Goal: Information Seeking & Learning: Find contact information

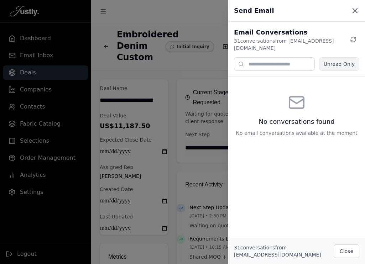
click at [355, 10] on icon at bounding box center [355, 11] width 4 height 4
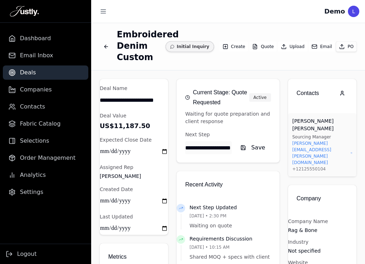
click at [107, 42] on button "Back to deals" at bounding box center [106, 46] width 13 height 13
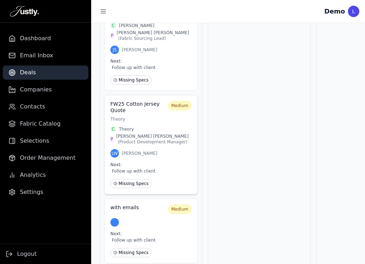
scroll to position [251, 0]
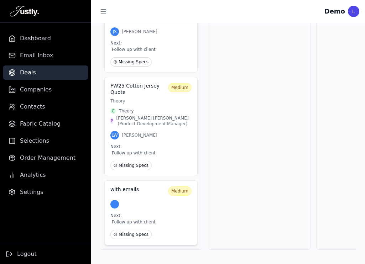
click at [143, 203] on div at bounding box center [150, 204] width 81 height 9
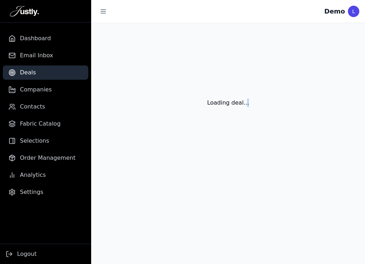
click at [143, 203] on main "Loading deal..." at bounding box center [228, 143] width 274 height 241
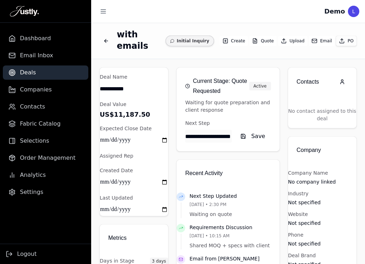
click at [109, 37] on button "Back to deals" at bounding box center [106, 41] width 13 height 13
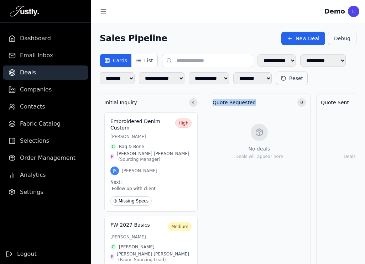
drag, startPoint x: 214, startPoint y: 120, endPoint x: 269, endPoint y: 120, distance: 54.8
click at [269, 107] on div "Quote Requested 0" at bounding box center [258, 102] width 93 height 9
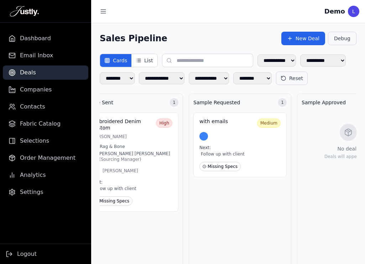
scroll to position [0, 241]
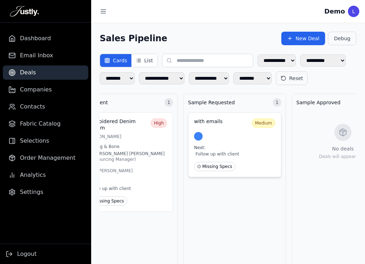
click at [240, 141] on div at bounding box center [234, 136] width 81 height 9
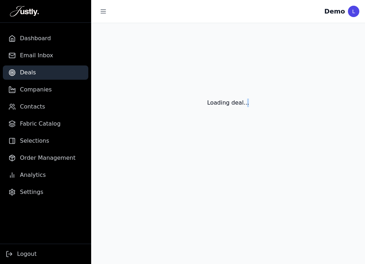
click at [240, 152] on div "Loading deal..." at bounding box center [228, 94] width 274 height 142
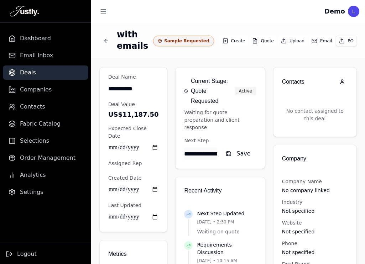
click at [105, 42] on icon "Back to deals" at bounding box center [106, 41] width 6 height 6
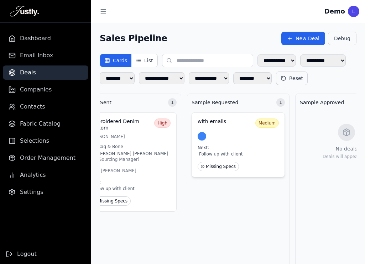
scroll to position [0, 237]
click at [226, 141] on div at bounding box center [238, 136] width 81 height 9
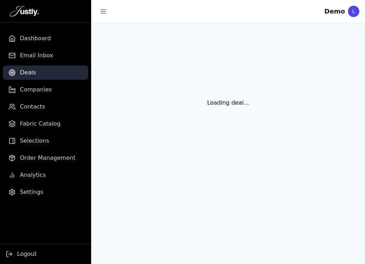
click at [226, 154] on div "Loading deal..." at bounding box center [228, 94] width 274 height 142
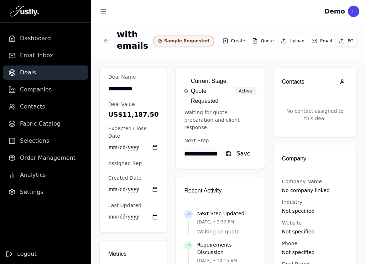
click at [320, 43] on button "Email" at bounding box center [321, 41] width 26 height 10
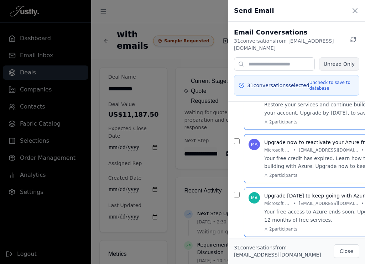
scroll to position [8, 0]
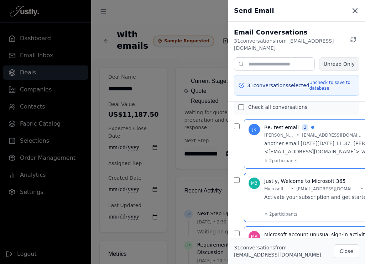
click at [354, 12] on icon at bounding box center [355, 11] width 4 height 4
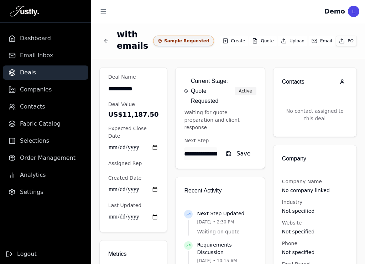
click at [101, 41] on button "Back to deals" at bounding box center [106, 41] width 13 height 13
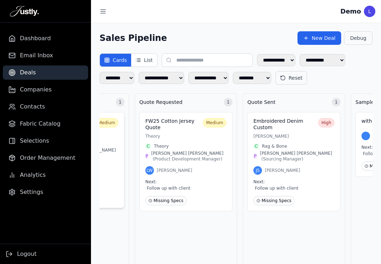
scroll to position [0, 65]
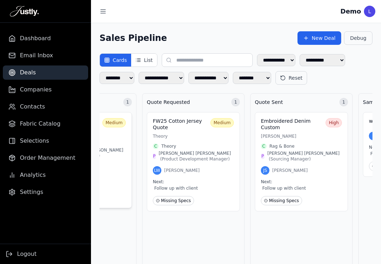
click at [111, 131] on p "[PERSON_NAME]" at bounding box center [85, 133] width 81 height 6
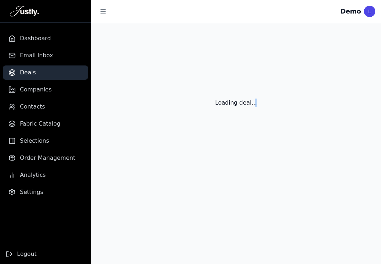
click at [111, 131] on div "Loading deal..." at bounding box center [236, 94] width 290 height 142
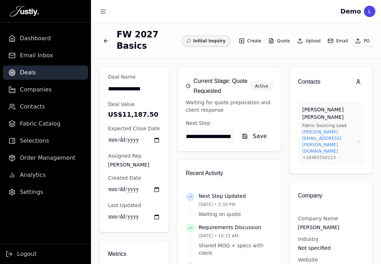
click at [335, 36] on button "Email" at bounding box center [338, 41] width 26 height 10
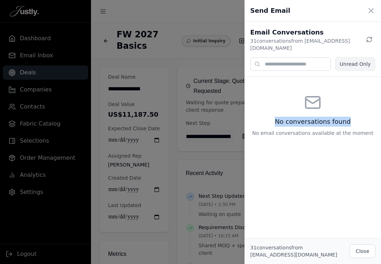
drag, startPoint x: 279, startPoint y: 114, endPoint x: 348, endPoint y: 112, distance: 69.1
click at [348, 112] on div "No conversations found No email conversations available at the moment" at bounding box center [313, 115] width 137 height 77
copy h3 "No conversations found"
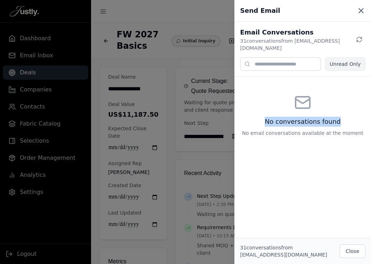
click at [359, 11] on icon at bounding box center [361, 10] width 9 height 9
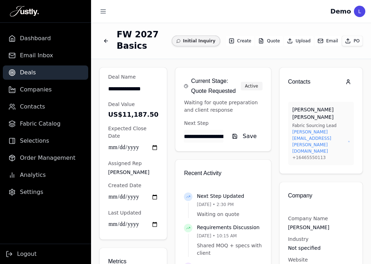
click at [305, 41] on button "Upload" at bounding box center [298, 41] width 29 height 10
click at [328, 41] on button "Email" at bounding box center [328, 41] width 26 height 10
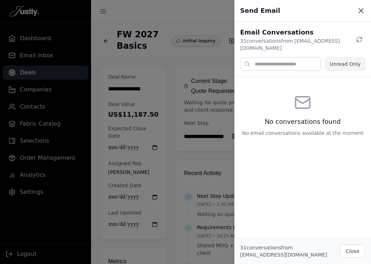
click at [361, 11] on icon at bounding box center [361, 11] width 4 height 4
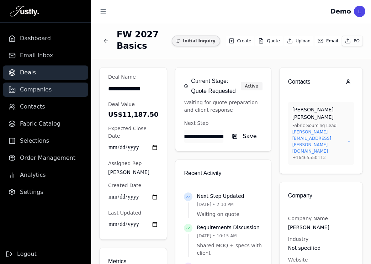
click at [50, 92] on link "Companies" at bounding box center [45, 90] width 85 height 14
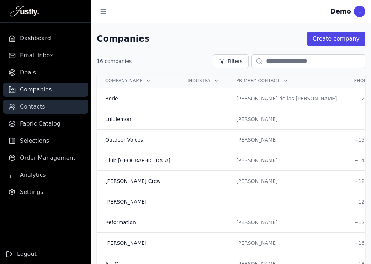
click at [44, 100] on link "Contacts" at bounding box center [45, 107] width 85 height 14
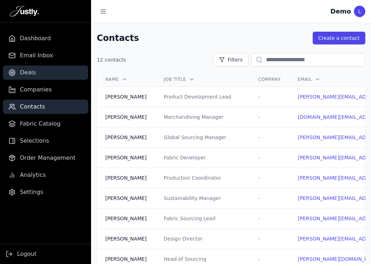
click at [37, 74] on link "Deals" at bounding box center [45, 72] width 85 height 14
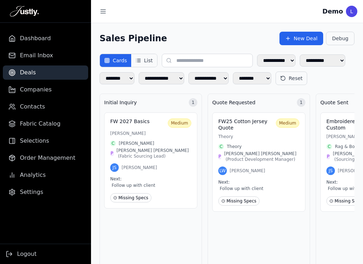
click at [141, 59] on icon at bounding box center [139, 61] width 6 height 6
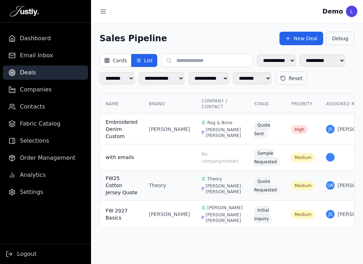
click at [173, 199] on td "Theory" at bounding box center [169, 185] width 53 height 30
click at [173, 199] on main "**********" at bounding box center [227, 143] width 272 height 241
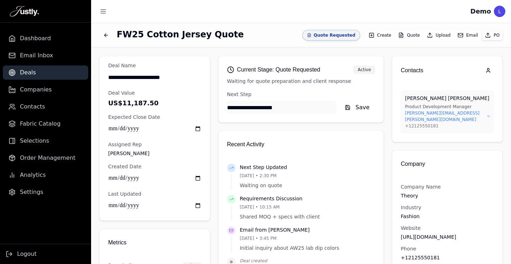
click at [364, 34] on button "Email" at bounding box center [468, 35] width 26 height 10
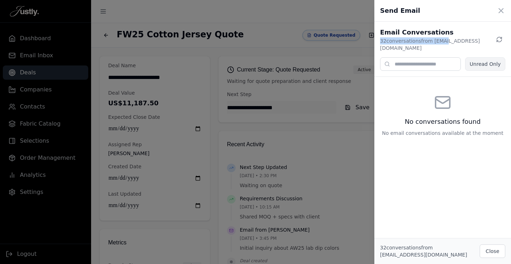
drag, startPoint x: 379, startPoint y: 41, endPoint x: 441, endPoint y: 41, distance: 61.9
click at [364, 41] on div "Email Conversations 32 conversation s from [EMAIL_ADDRESS][DOMAIN_NAME] Unread …" at bounding box center [442, 49] width 137 height 55
click at [364, 43] on p "32 conversation s from [EMAIL_ADDRESS][DOMAIN_NAME]" at bounding box center [436, 44] width 113 height 14
drag, startPoint x: 380, startPoint y: 250, endPoint x: 407, endPoint y: 250, distance: 27.4
click at [364, 250] on span "32 conversation s from [EMAIL_ADDRESS][DOMAIN_NAME]" at bounding box center [423, 251] width 87 height 13
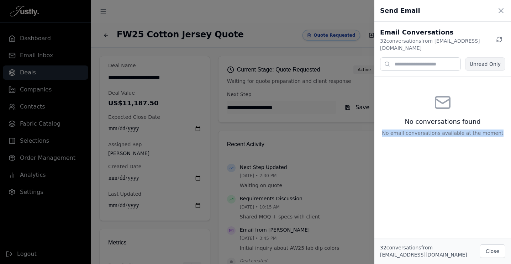
drag, startPoint x: 400, startPoint y: 116, endPoint x: 492, endPoint y: 131, distance: 93.8
click at [364, 131] on div "No conversations found No email conversations available at the moment" at bounding box center [442, 115] width 137 height 77
click at [364, 96] on div "No conversations found No email conversations available at the moment" at bounding box center [442, 115] width 137 height 77
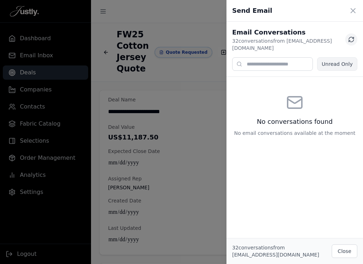
click at [352, 36] on icon at bounding box center [351, 39] width 6 height 6
drag, startPoint x: 260, startPoint y: 113, endPoint x: 308, endPoint y: 113, distance: 47.7
click at [308, 117] on h3 "No conversations found" at bounding box center [295, 122] width 76 height 10
click at [336, 95] on div "No conversations found No email conversations available at the moment" at bounding box center [295, 115] width 137 height 77
click at [356, 7] on icon at bounding box center [353, 10] width 9 height 9
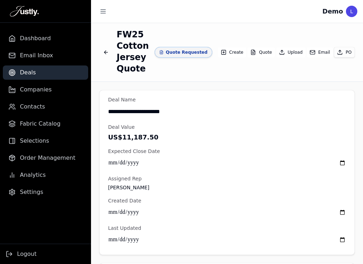
click at [104, 48] on button "Back to deals" at bounding box center [106, 52] width 13 height 13
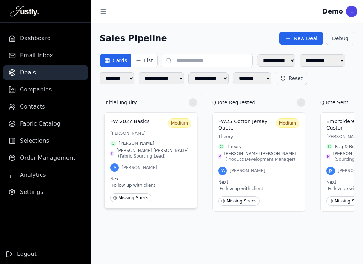
click at [149, 147] on div "FW 2027 Basics Medium [PERSON_NAME] C [PERSON_NAME] P [PERSON_NAME] ( Fabric So…" at bounding box center [150, 160] width 93 height 96
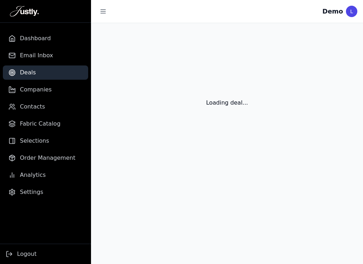
click at [149, 147] on div "Loading deal..." at bounding box center [227, 94] width 272 height 142
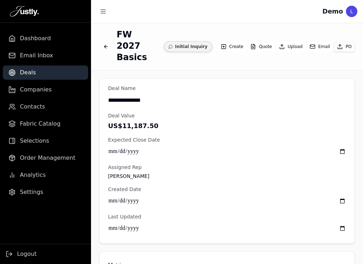
click at [321, 42] on button "Email" at bounding box center [320, 47] width 26 height 10
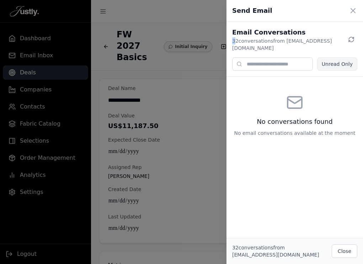
drag, startPoint x: 232, startPoint y: 40, endPoint x: 236, endPoint y: 41, distance: 4.3
click at [236, 41] on div "Email Conversations 32 conversation s from [EMAIL_ADDRESS][DOMAIN_NAME] Unread …" at bounding box center [295, 49] width 137 height 55
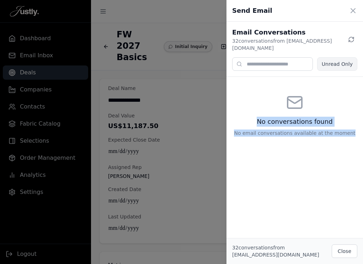
drag, startPoint x: 257, startPoint y: 115, endPoint x: 352, endPoint y: 126, distance: 95.3
click at [352, 126] on div "No conversations found No email conversations available at the moment" at bounding box center [295, 115] width 137 height 77
click at [353, 10] on icon at bounding box center [353, 11] width 4 height 4
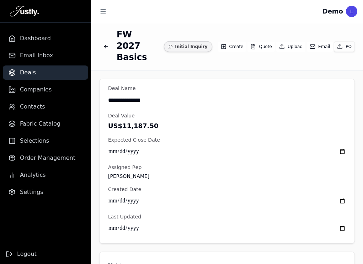
click at [107, 47] on icon "Back to deals" at bounding box center [105, 47] width 3 height 0
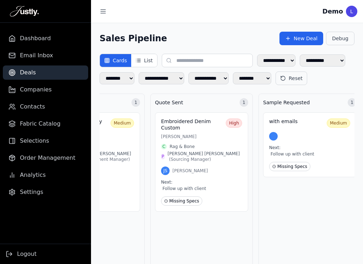
scroll to position [0, 264]
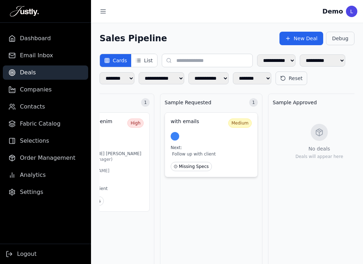
click at [215, 141] on div at bounding box center [211, 136] width 81 height 9
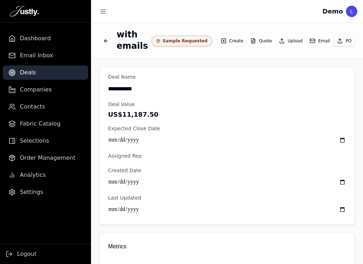
click at [320, 40] on button "Email" at bounding box center [320, 41] width 26 height 10
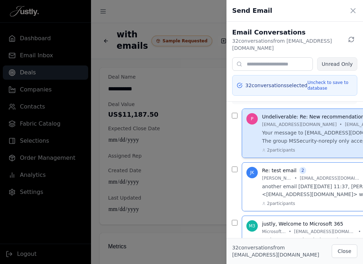
scroll to position [0, 0]
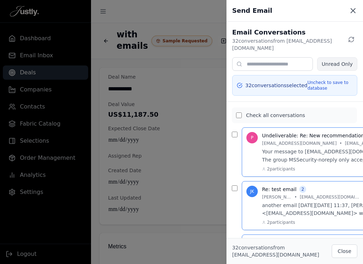
click at [353, 10] on icon at bounding box center [353, 11] width 4 height 4
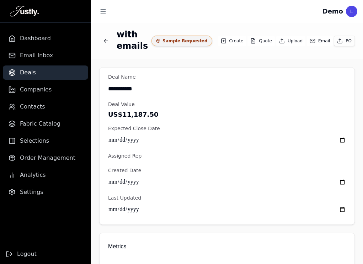
click at [106, 36] on button "Back to deals" at bounding box center [106, 41] width 13 height 13
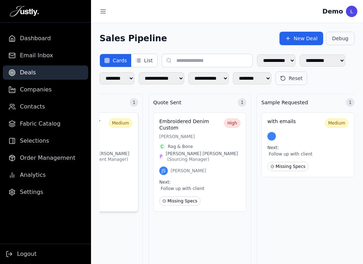
scroll to position [0, 168]
click at [197, 139] on p "[PERSON_NAME]" at bounding box center [199, 137] width 81 height 6
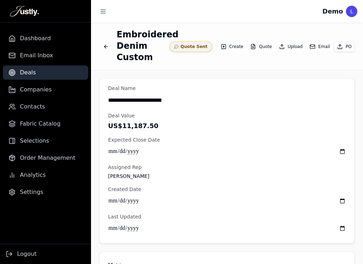
click at [105, 47] on icon "Back to deals" at bounding box center [106, 47] width 6 height 6
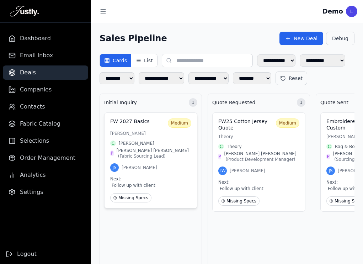
click at [147, 136] on p "[PERSON_NAME]" at bounding box center [150, 134] width 81 height 6
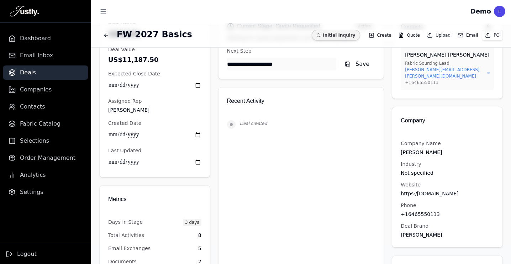
scroll to position [3, 0]
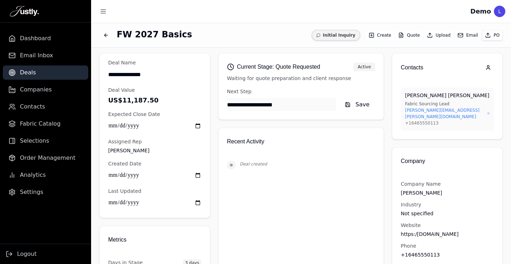
click at [161, 149] on p "[PERSON_NAME]" at bounding box center [154, 150] width 93 height 7
click at [486, 68] on icon "button" at bounding box center [488, 68] width 6 height 6
click at [418, 75] on div "Contacts" at bounding box center [447, 67] width 110 height 28
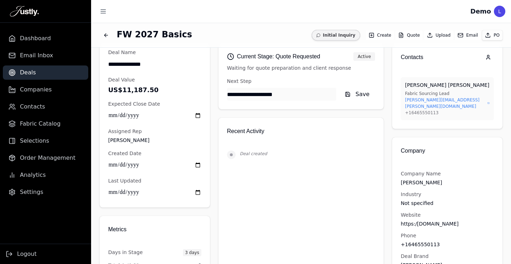
scroll to position [0, 0]
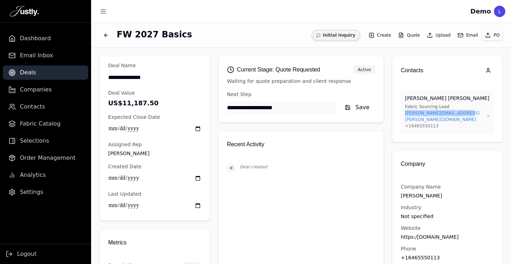
copy p "james.lee@proenza-demo.com"
drag, startPoint x: 475, startPoint y: 112, endPoint x: 405, endPoint y: 114, distance: 70.5
click at [405, 114] on div "james.lee@proenza-demo.com" at bounding box center [447, 116] width 85 height 13
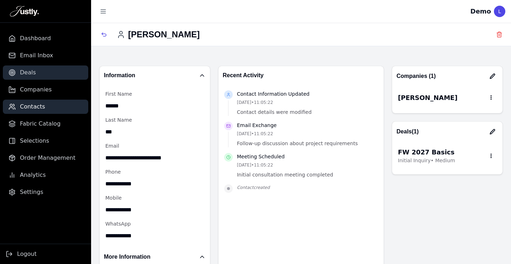
click at [39, 74] on link "Deals" at bounding box center [45, 72] width 85 height 14
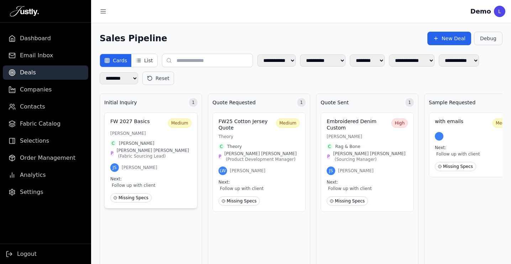
click at [154, 142] on span "[PERSON_NAME]" at bounding box center [137, 144] width 36 height 6
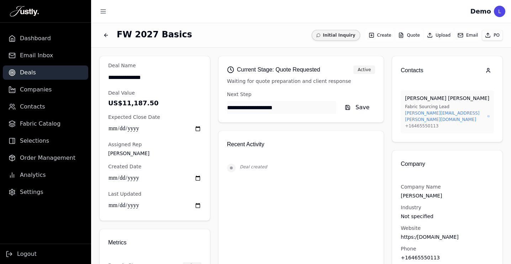
click at [470, 34] on button "Email" at bounding box center [468, 35] width 26 height 10
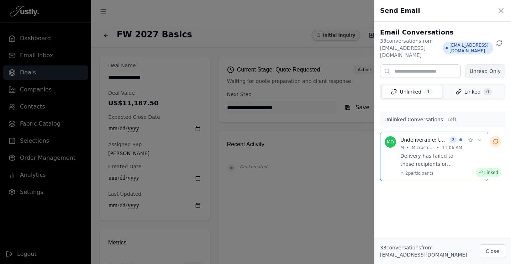
click at [475, 88] on span "Linked" at bounding box center [472, 91] width 16 height 7
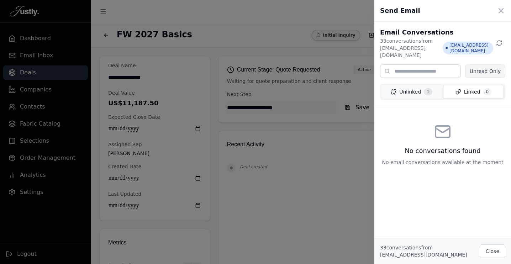
click at [409, 85] on button "Unlinked 1" at bounding box center [411, 92] width 60 height 14
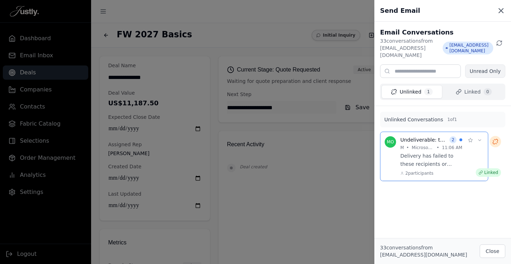
click at [502, 10] on icon at bounding box center [501, 11] width 4 height 4
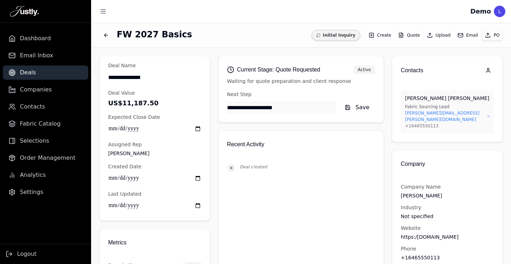
click at [468, 33] on button "Email" at bounding box center [468, 35] width 26 height 10
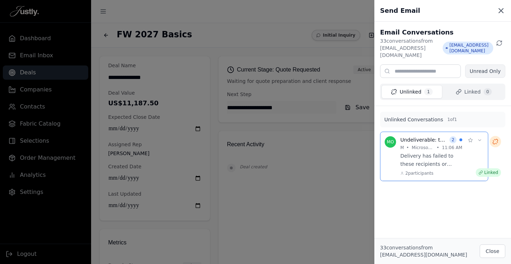
click at [501, 8] on icon at bounding box center [501, 10] width 9 height 9
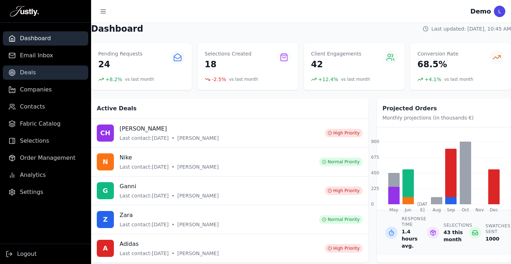
click at [42, 70] on link "Deals" at bounding box center [45, 72] width 85 height 14
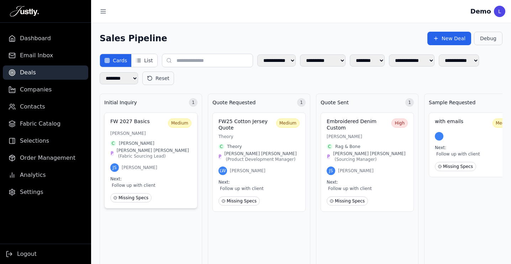
click at [162, 138] on div "FW 2027 Basics Medium [PERSON_NAME] C [PERSON_NAME] P [PERSON_NAME] ( Fabric So…" at bounding box center [150, 160] width 93 height 96
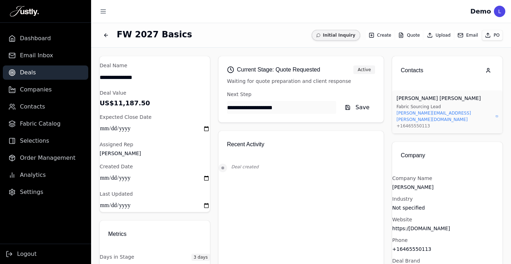
click at [466, 36] on button "Email" at bounding box center [468, 35] width 26 height 10
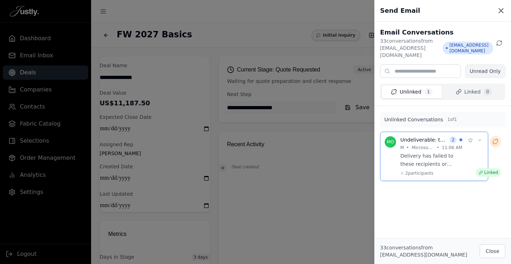
click at [503, 7] on icon at bounding box center [501, 10] width 9 height 9
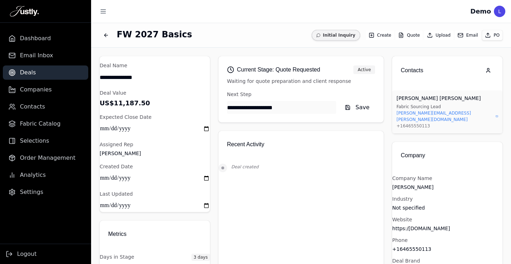
click at [38, 73] on link "Deals" at bounding box center [45, 72] width 85 height 14
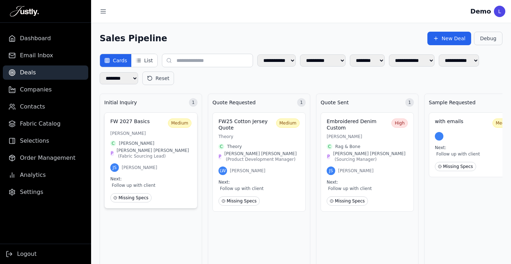
click at [155, 133] on p "[PERSON_NAME]" at bounding box center [150, 134] width 81 height 6
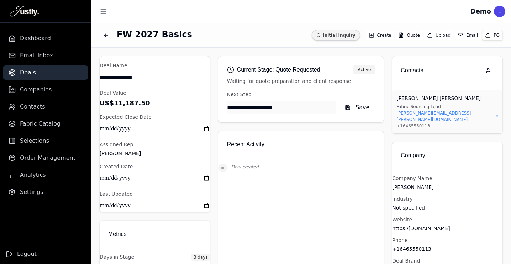
click at [38, 72] on link "Deals" at bounding box center [45, 72] width 85 height 14
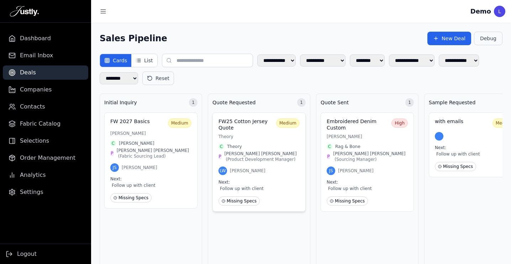
click at [250, 142] on div "FW25 Cotton Jersey Quote Medium Theory C Theory P Sarah Chen ( Product Developm…" at bounding box center [258, 161] width 93 height 99
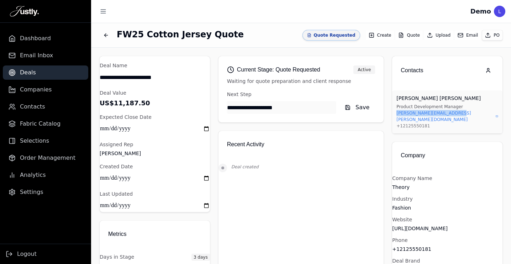
copy p "[PERSON_NAME][EMAIL_ADDRESS][PERSON_NAME][DOMAIN_NAME]"
drag, startPoint x: 476, startPoint y: 111, endPoint x: 402, endPoint y: 111, distance: 74.4
click at [402, 111] on div "Sarah Chen Product Development Manager sarah.chen@theory-demo.com +12125550181" at bounding box center [447, 111] width 110 height 43
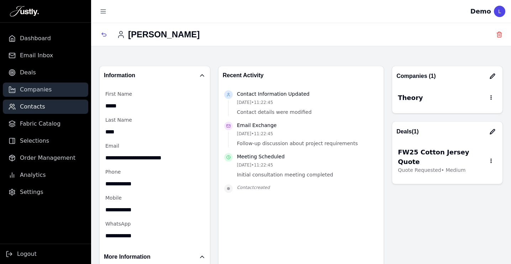
click at [40, 89] on span "Companies" at bounding box center [36, 89] width 32 height 9
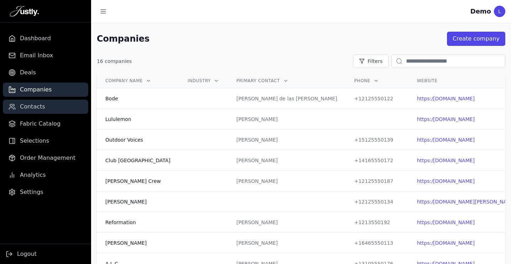
click at [39, 106] on span "Contacts" at bounding box center [32, 106] width 25 height 9
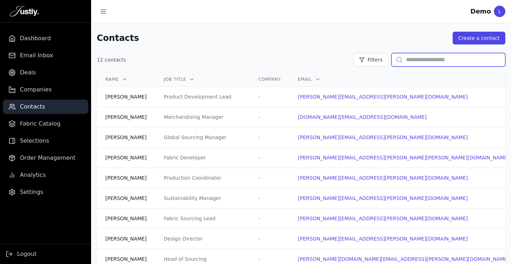
click at [453, 62] on input "text" at bounding box center [448, 60] width 114 height 14
paste input "**********"
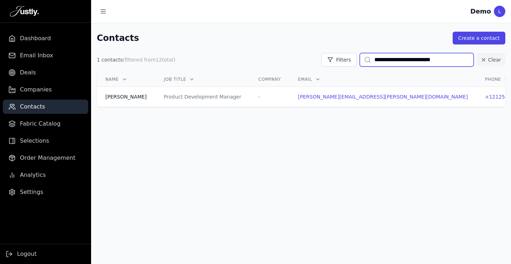
type input "**********"
click at [261, 157] on main "**********" at bounding box center [301, 143] width 420 height 241
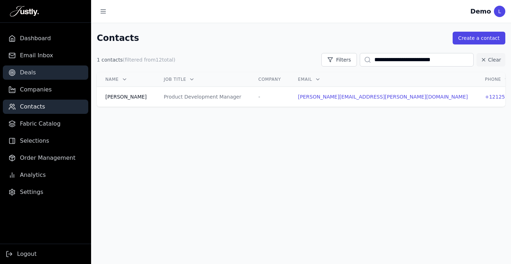
click at [36, 72] on link "Deals" at bounding box center [45, 72] width 85 height 14
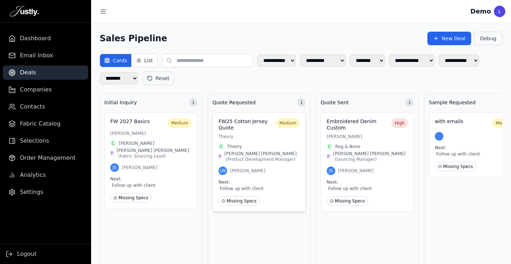
click at [258, 125] on h3 "FW25 Cotton Jersey Quote" at bounding box center [245, 124] width 55 height 12
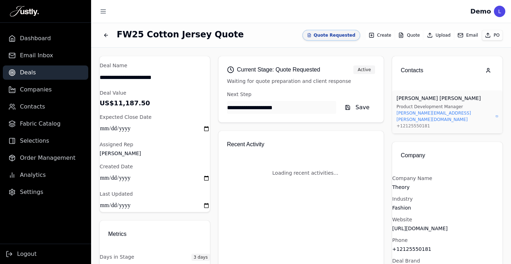
click at [258, 125] on div "**********" at bounding box center [300, 246] width 165 height 381
click at [469, 34] on button "Email" at bounding box center [468, 35] width 26 height 10
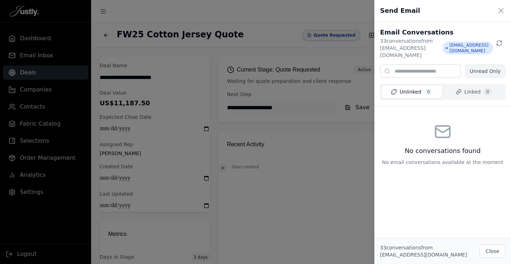
drag, startPoint x: 502, startPoint y: 9, endPoint x: 481, endPoint y: 37, distance: 34.5
click at [481, 37] on div "Send Email Email Conversations 33 conversation s from justlydemo@outlook.com ju…" at bounding box center [442, 132] width 137 height 264
click at [500, 8] on icon at bounding box center [501, 10] width 9 height 9
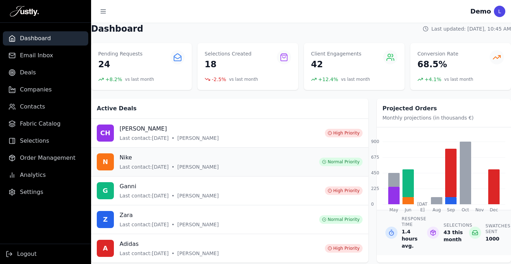
click at [276, 163] on div "N Nike Last contact: [DATE] • [PERSON_NAME] Normal Priority" at bounding box center [230, 161] width 266 height 17
drag, startPoint x: 101, startPoint y: 32, endPoint x: 121, endPoint y: 32, distance: 19.6
click at [116, 32] on h1 "Dashboard" at bounding box center [117, 28] width 52 height 11
drag, startPoint x: 99, startPoint y: 53, endPoint x: 134, endPoint y: 53, distance: 35.2
click at [134, 53] on p "Pending Requests" at bounding box center [120, 53] width 44 height 7
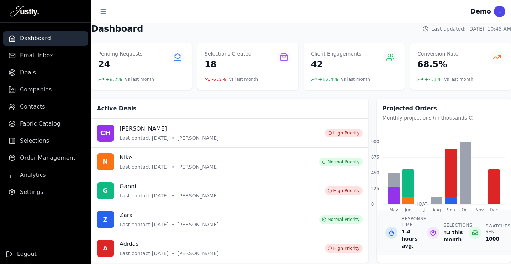
click at [229, 40] on div "Dashboard Last updated: Today, 10:45 AM Pending Requests 24 + 8.2 % vs last mon…" at bounding box center [301, 142] width 420 height 239
drag, startPoint x: 428, startPoint y: 110, endPoint x: 385, endPoint y: 109, distance: 43.1
click at [385, 109] on h2 "Projected Orders" at bounding box center [443, 108] width 123 height 9
click at [398, 116] on p "Monthly projections (in thousands €)" at bounding box center [443, 117] width 123 height 7
click at [32, 177] on span "Analytics" at bounding box center [33, 175] width 26 height 9
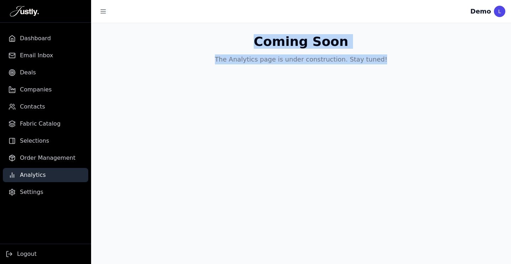
drag, startPoint x: 264, startPoint y: 44, endPoint x: 377, endPoint y: 63, distance: 114.8
click at [377, 63] on div "Coming Soon The Analytics page is under construction. Stay tuned!" at bounding box center [301, 49] width 420 height 53
click at [380, 62] on div "Coming Soon The Analytics page is under construction. Stay tuned!" at bounding box center [301, 49] width 420 height 53
drag, startPoint x: 380, startPoint y: 62, endPoint x: 266, endPoint y: 43, distance: 115.5
click at [266, 43] on div "Coming Soon The Analytics page is under construction. Stay tuned!" at bounding box center [301, 49] width 420 height 53
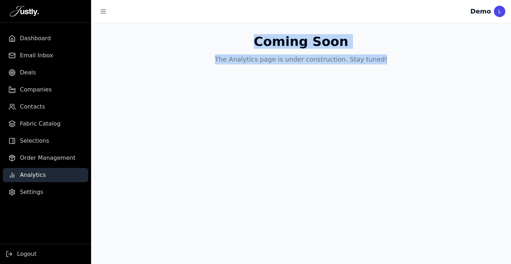
click at [261, 42] on h1 "Coming Soon" at bounding box center [301, 42] width 95 height 14
drag, startPoint x: 265, startPoint y: 42, endPoint x: 376, endPoint y: 63, distance: 113.7
click at [376, 63] on div "Coming Soon The Analytics page is under construction. Stay tuned!" at bounding box center [301, 49] width 420 height 53
click at [380, 63] on div "Coming Soon The Analytics page is under construction. Stay tuned!" at bounding box center [301, 49] width 420 height 53
drag, startPoint x: 380, startPoint y: 63, endPoint x: 265, endPoint y: 42, distance: 116.8
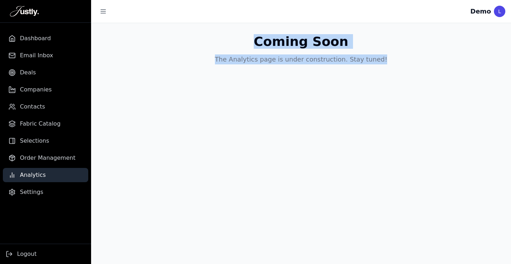
click at [265, 42] on div "Coming Soon The Analytics page is under construction. Stay tuned!" at bounding box center [301, 49] width 420 height 53
click at [39, 37] on span "Dashboard" at bounding box center [35, 38] width 31 height 9
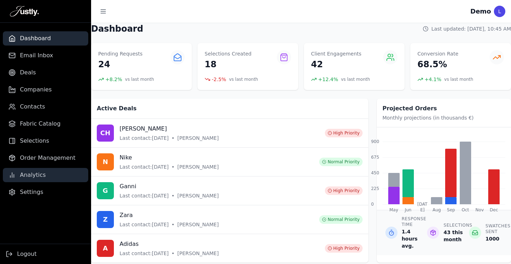
click at [29, 176] on span "Analytics" at bounding box center [33, 175] width 26 height 9
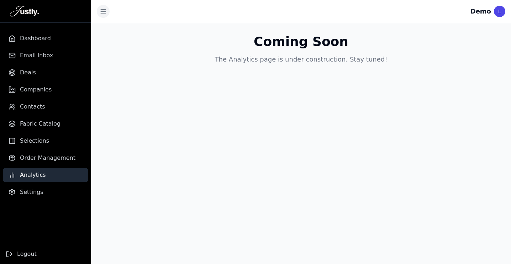
click at [103, 10] on line "Toggle sidebar" at bounding box center [103, 10] width 5 height 0
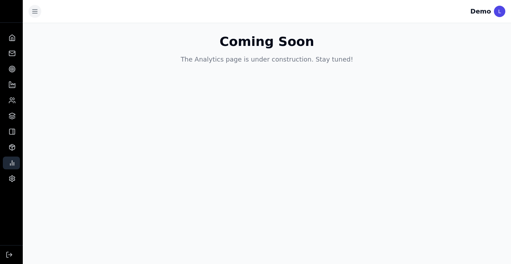
click at [32, 12] on icon "Toggle sidebar" at bounding box center [34, 11] width 7 height 7
